Goal: Information Seeking & Learning: Learn about a topic

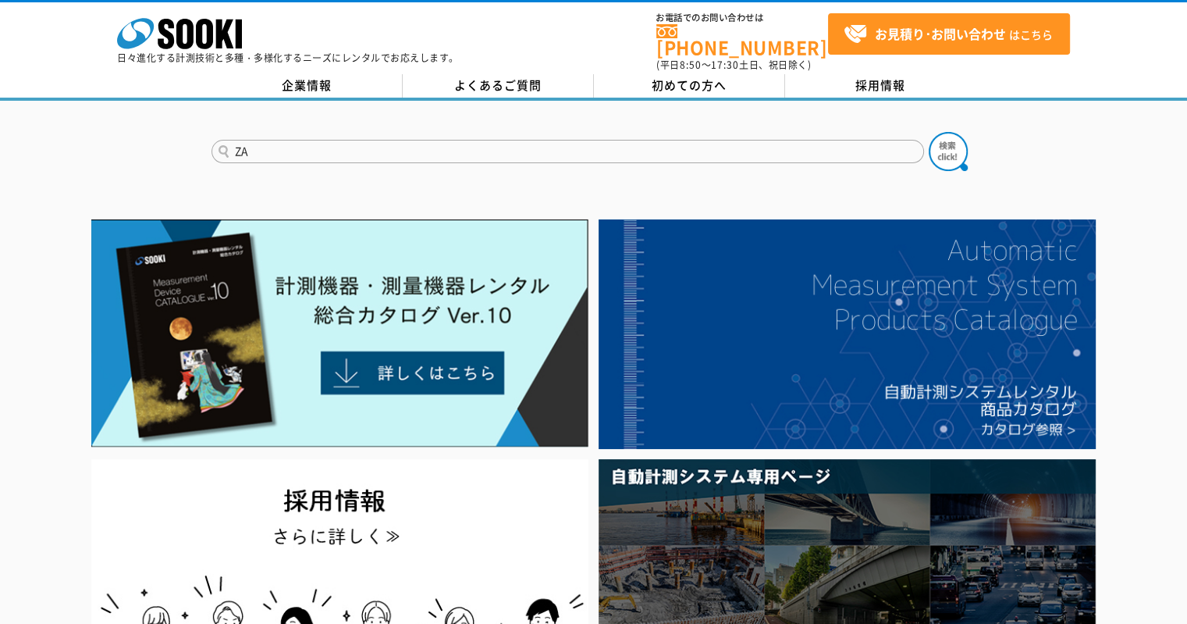
type input "Z"
type input "JUMBO"
click at [929, 132] on button at bounding box center [948, 151] width 39 height 39
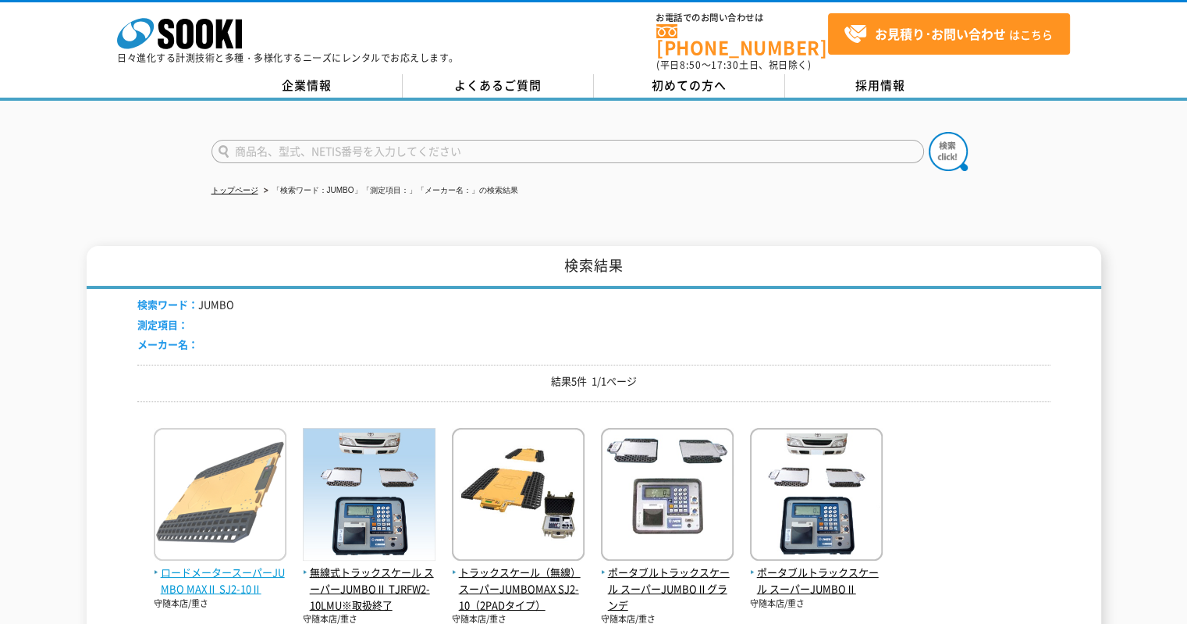
click at [240, 459] on img at bounding box center [220, 496] width 133 height 137
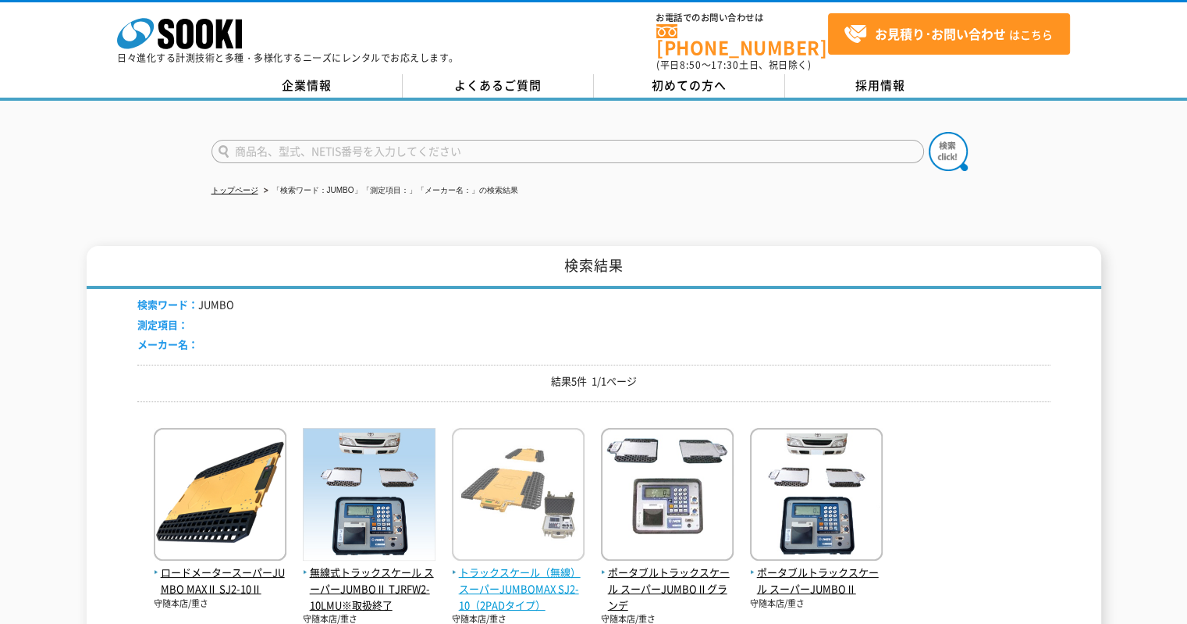
click at [471, 509] on img at bounding box center [518, 496] width 133 height 137
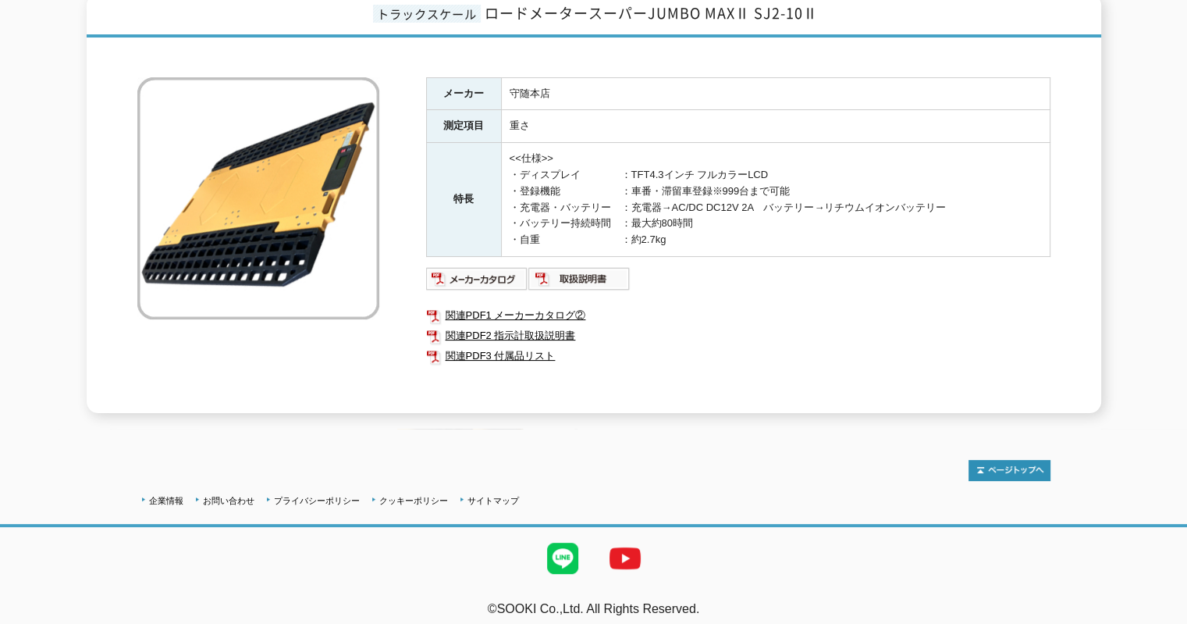
scroll to position [135, 0]
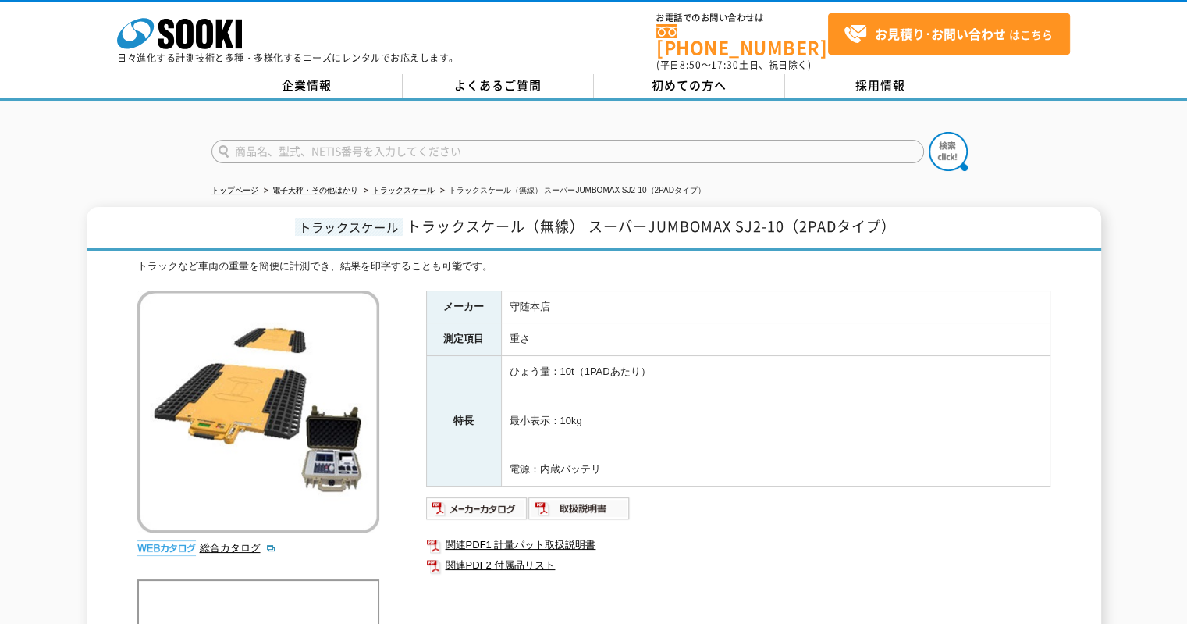
click at [240, 540] on li "総合カタログ" at bounding box center [290, 548] width 180 height 16
click at [237, 542] on link "総合カタログ" at bounding box center [238, 548] width 77 height 12
